Goal: Navigation & Orientation: Find specific page/section

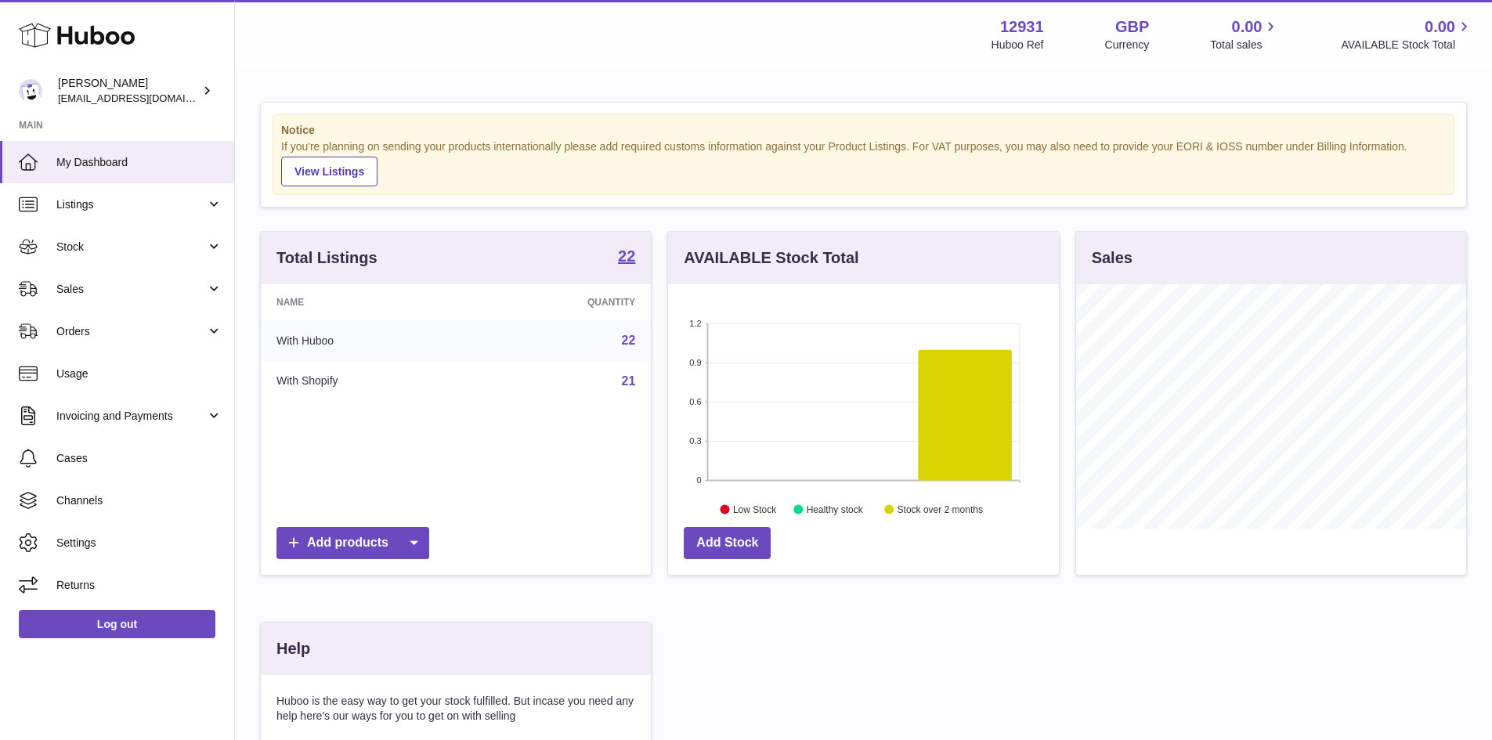
scroll to position [244, 391]
click at [157, 205] on span "Listings" at bounding box center [131, 204] width 150 height 15
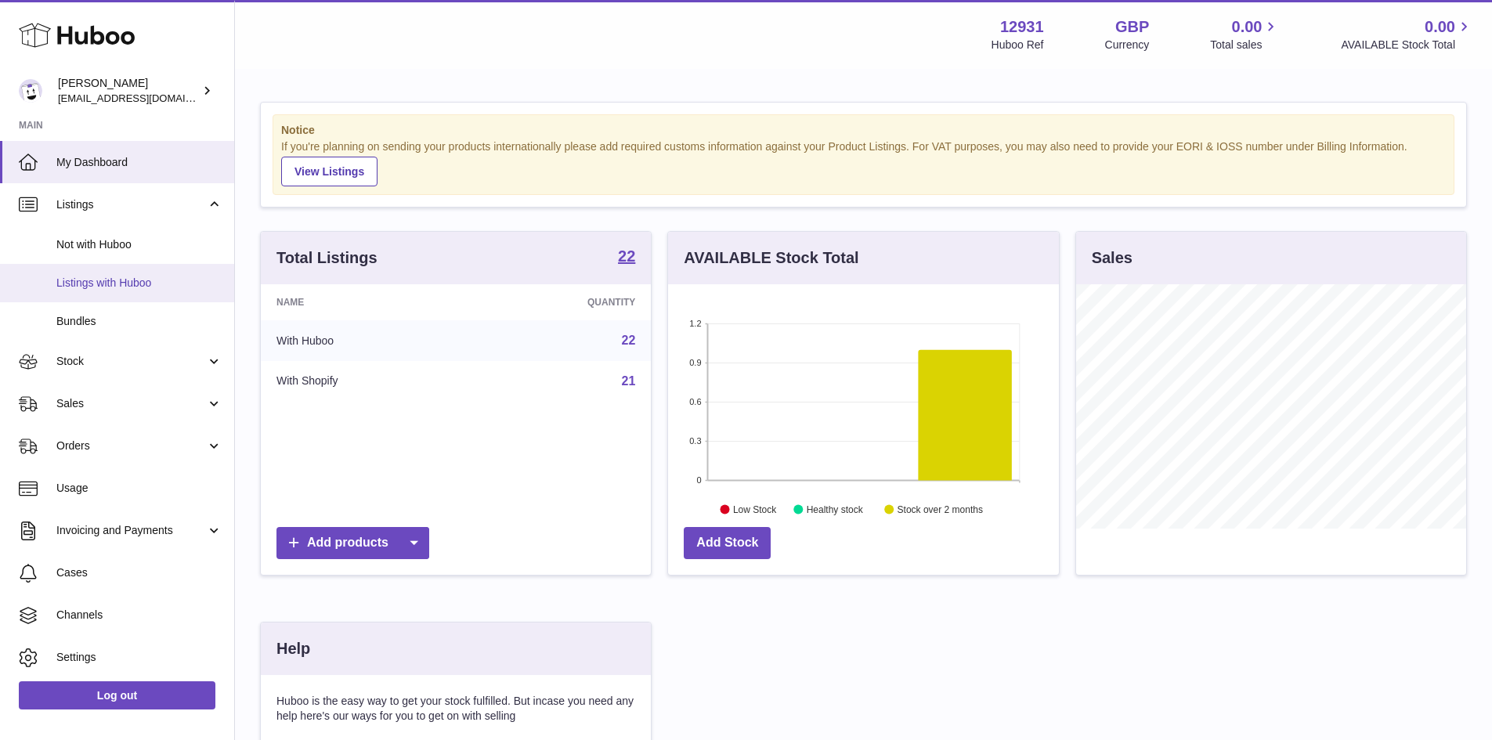
click at [148, 277] on span "Listings with Huboo" at bounding box center [139, 283] width 166 height 15
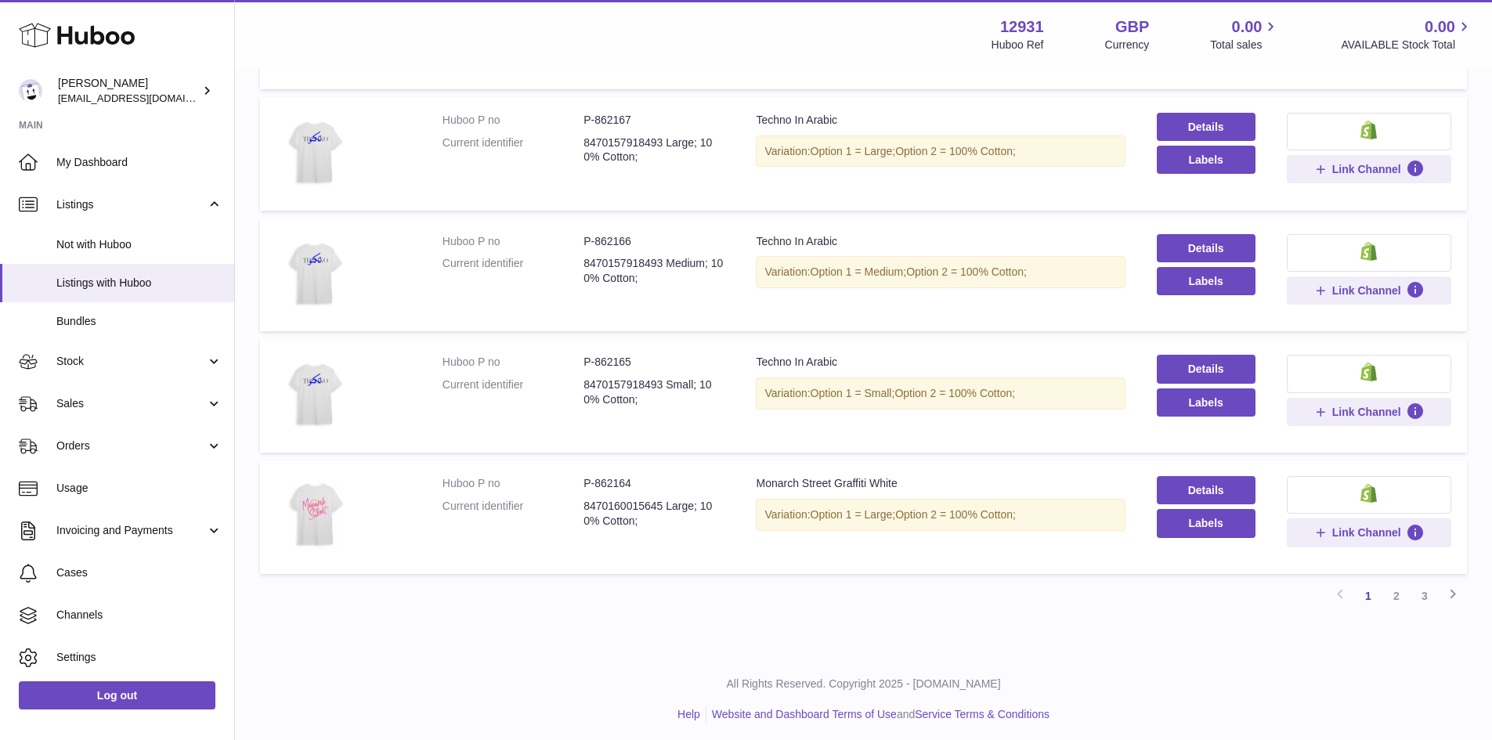
scroll to position [915, 0]
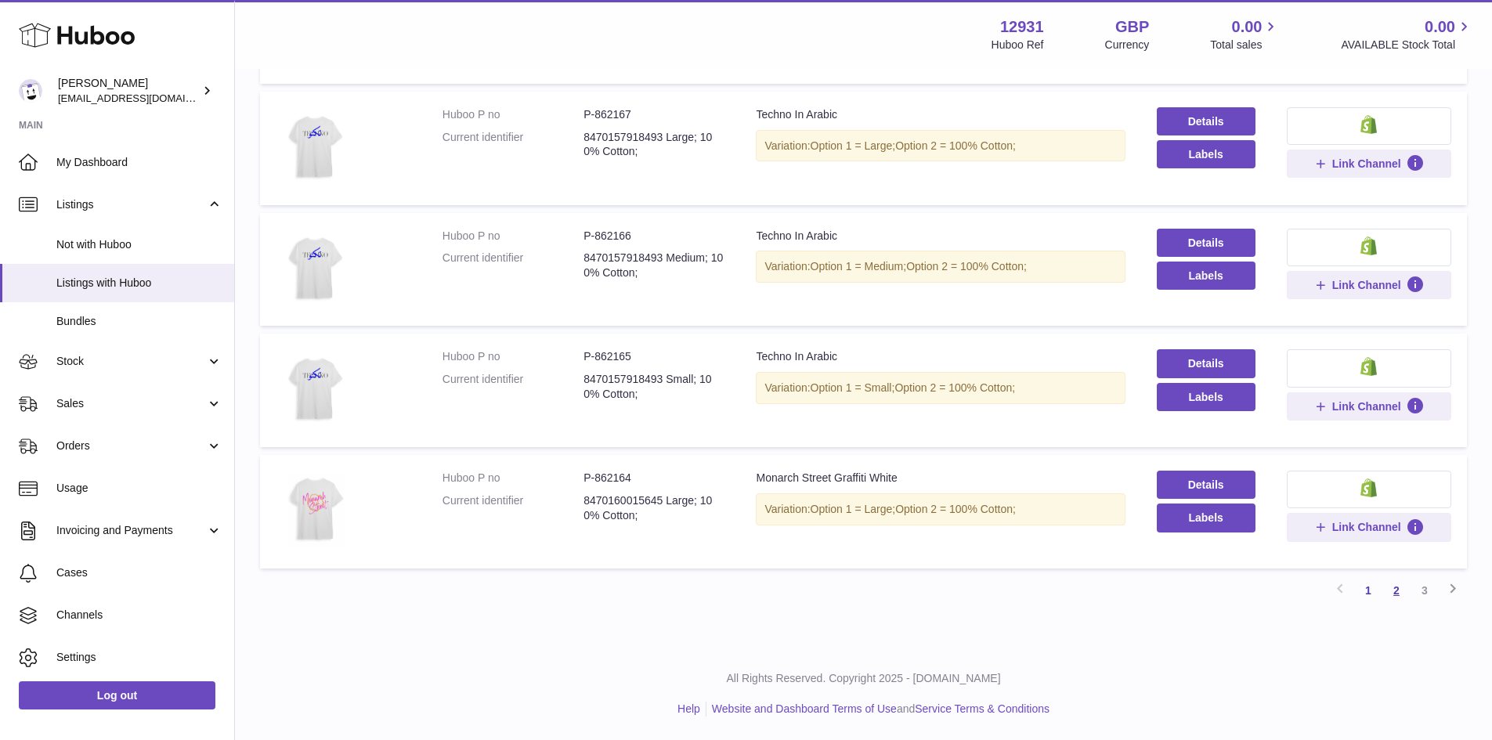
click at [1397, 590] on link "2" at bounding box center [1396, 590] width 28 height 28
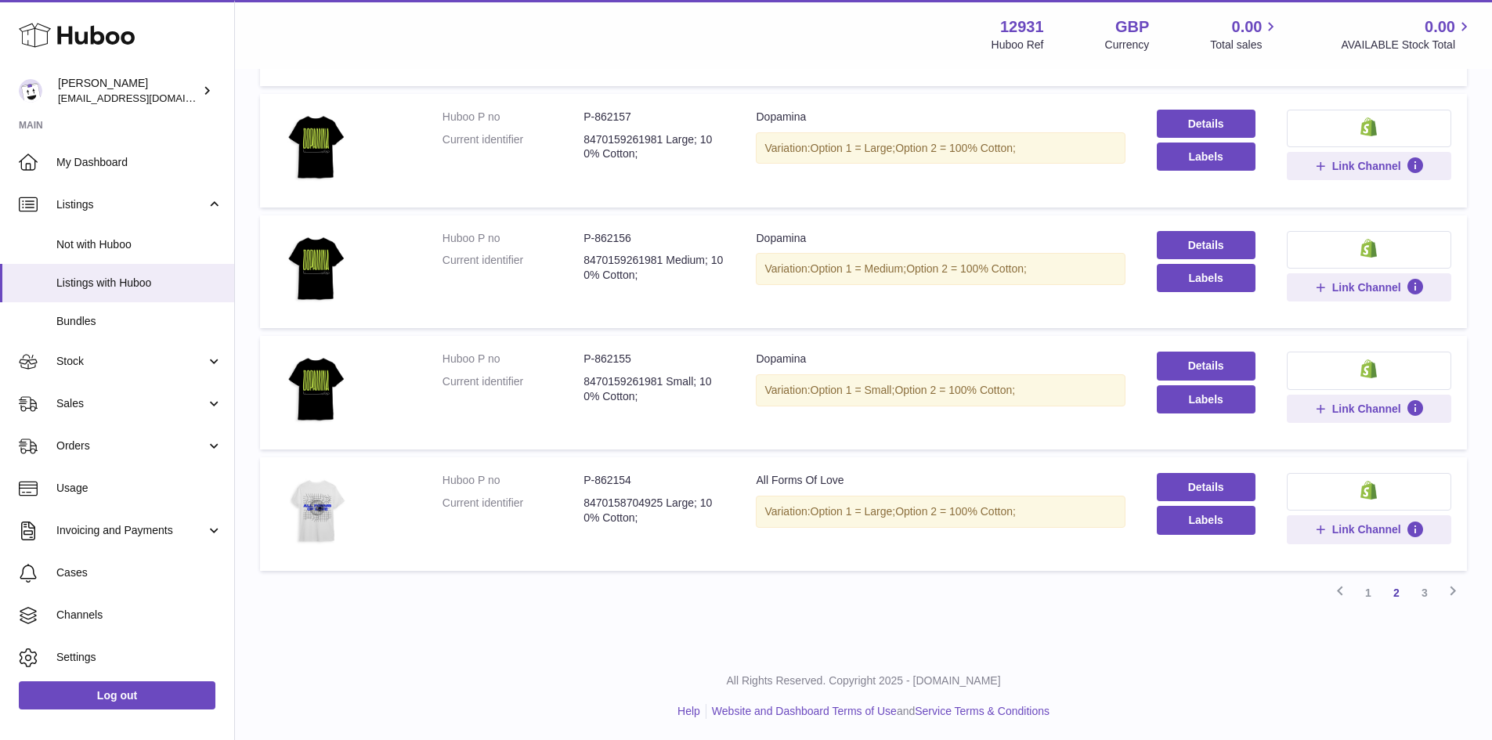
scroll to position [915, 0]
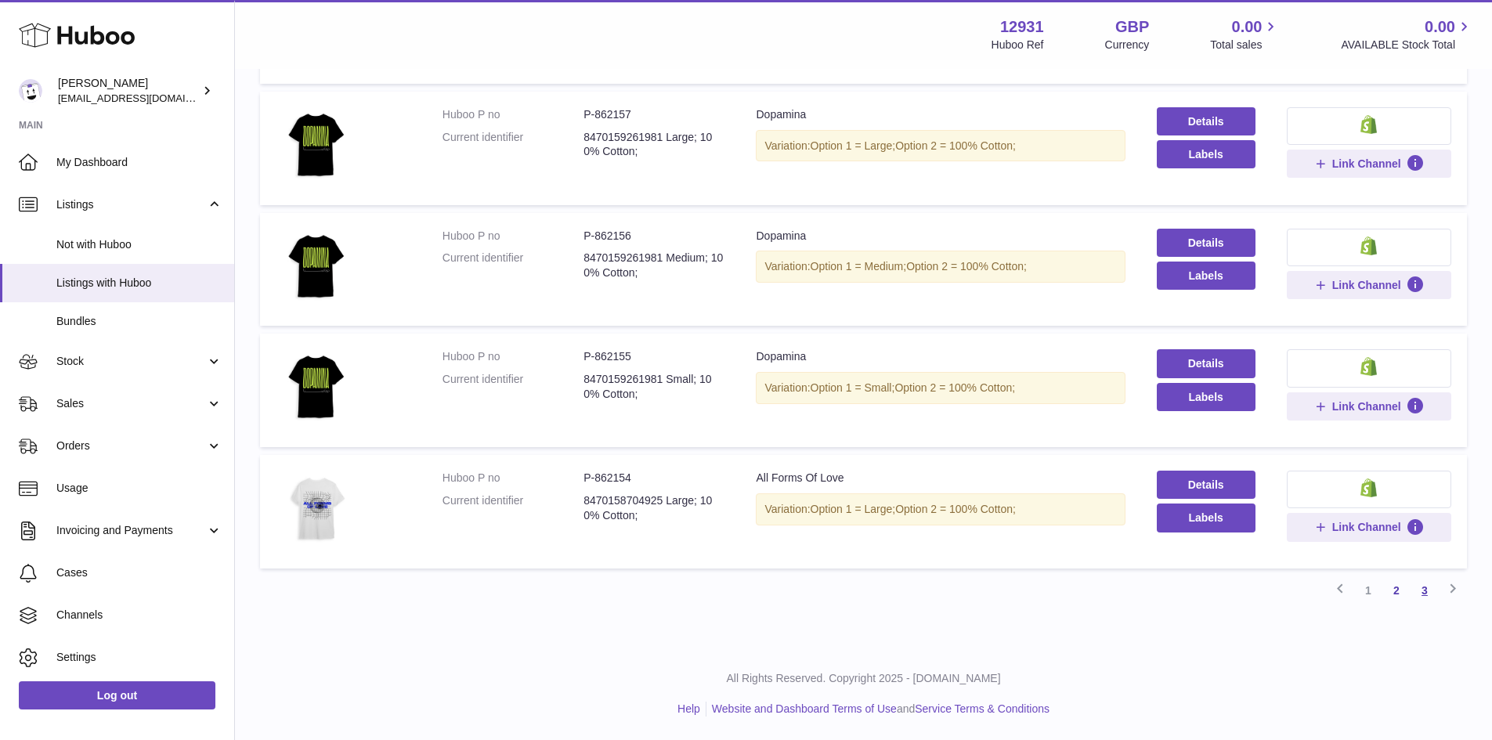
click at [1424, 594] on link "3" at bounding box center [1424, 590] width 28 height 28
